Goal: Check status

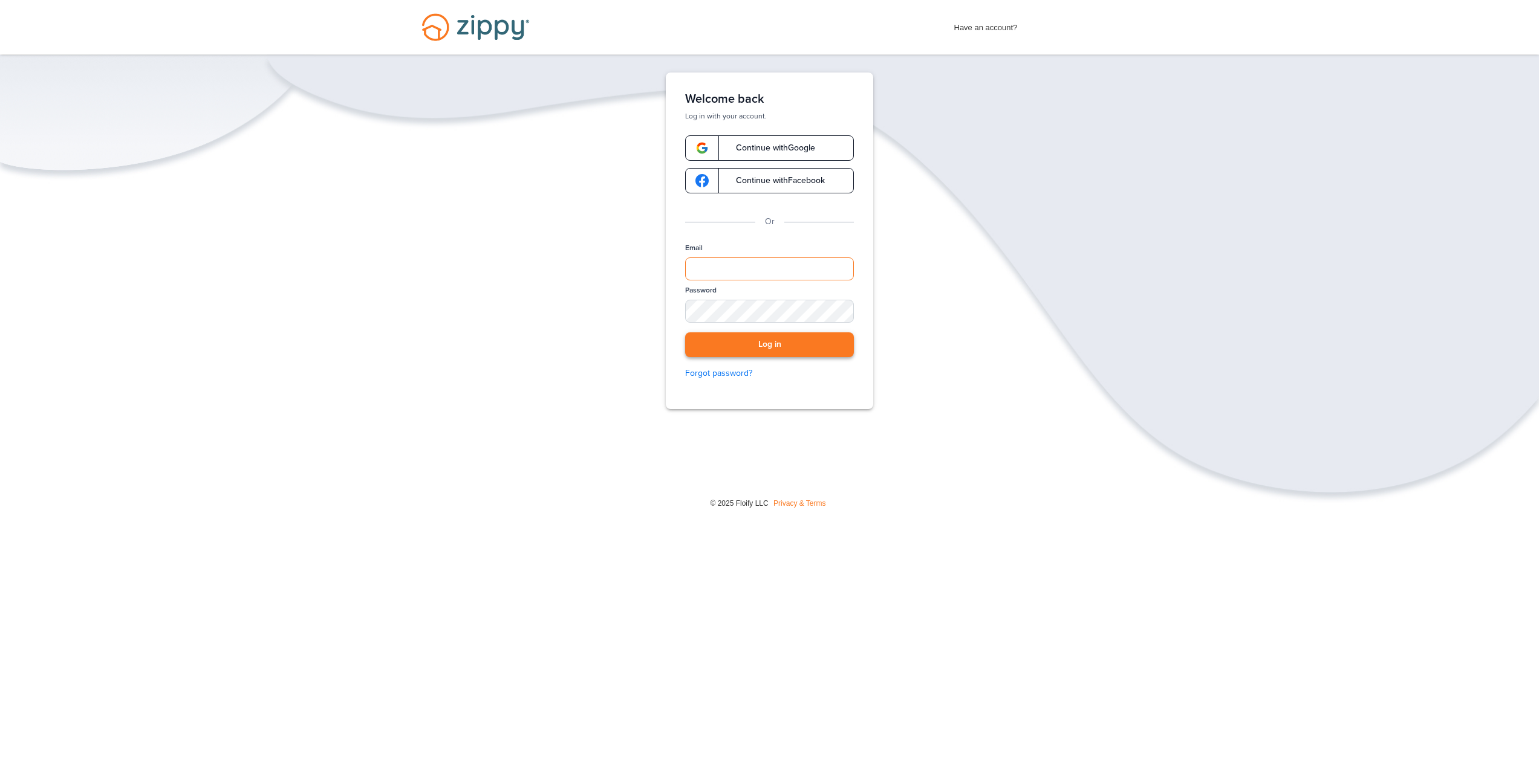
type input "**********"
click at [782, 352] on button "Log in" at bounding box center [769, 345] width 169 height 25
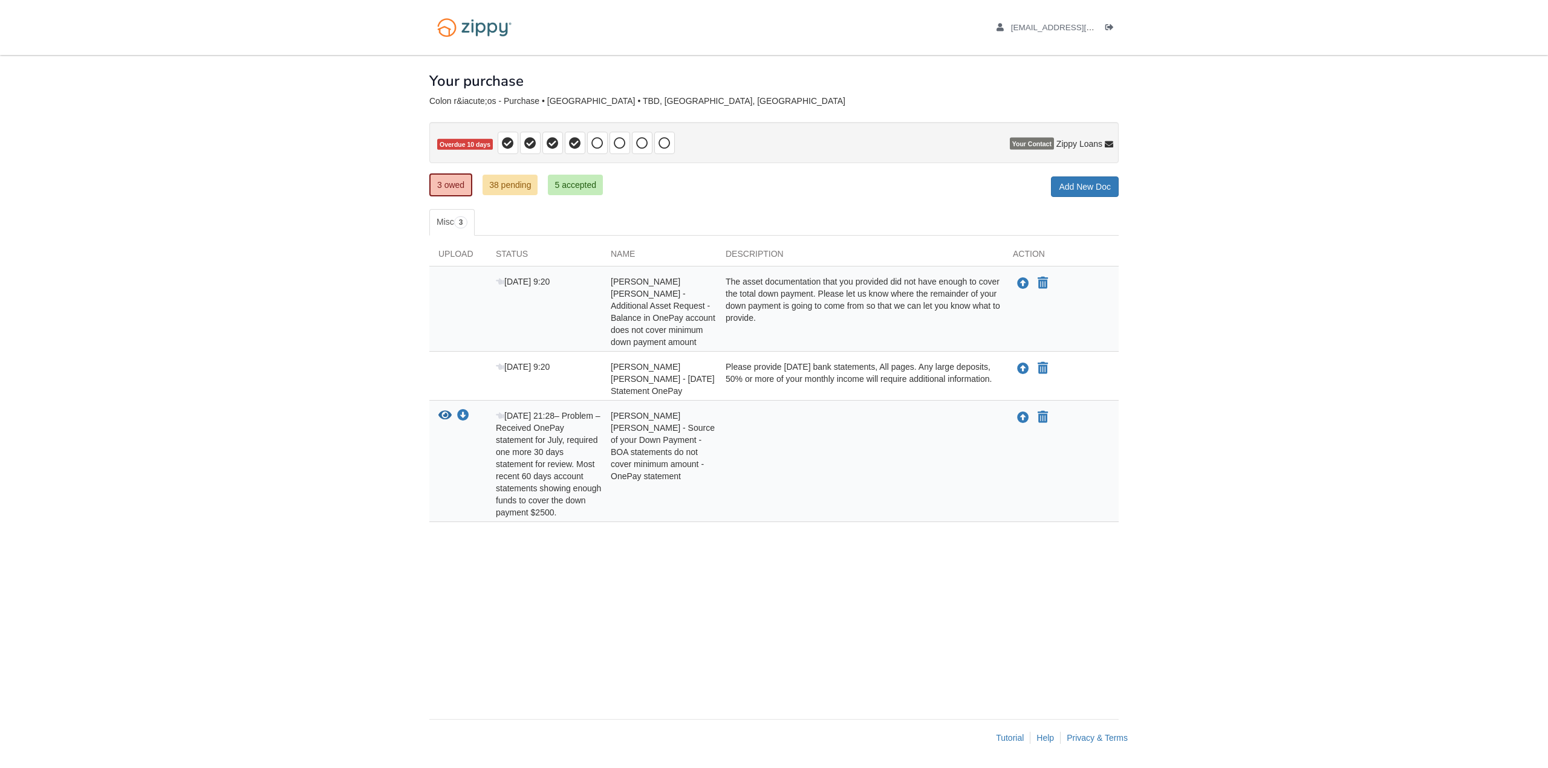
click at [497, 299] on div "[DATE] 9:20" at bounding box center [544, 312] width 115 height 73
click at [455, 145] on span "Overdue 10 days" at bounding box center [465, 144] width 56 height 11
click at [463, 180] on link "3 owed" at bounding box center [450, 185] width 43 height 23
click at [450, 299] on div at bounding box center [457, 312] width 57 height 73
click at [325, 320] on body "[EMAIL_ADDRESS][DOMAIN_NAME] Logout" at bounding box center [774, 384] width 1548 height 768
